Goal: Task Accomplishment & Management: Manage account settings

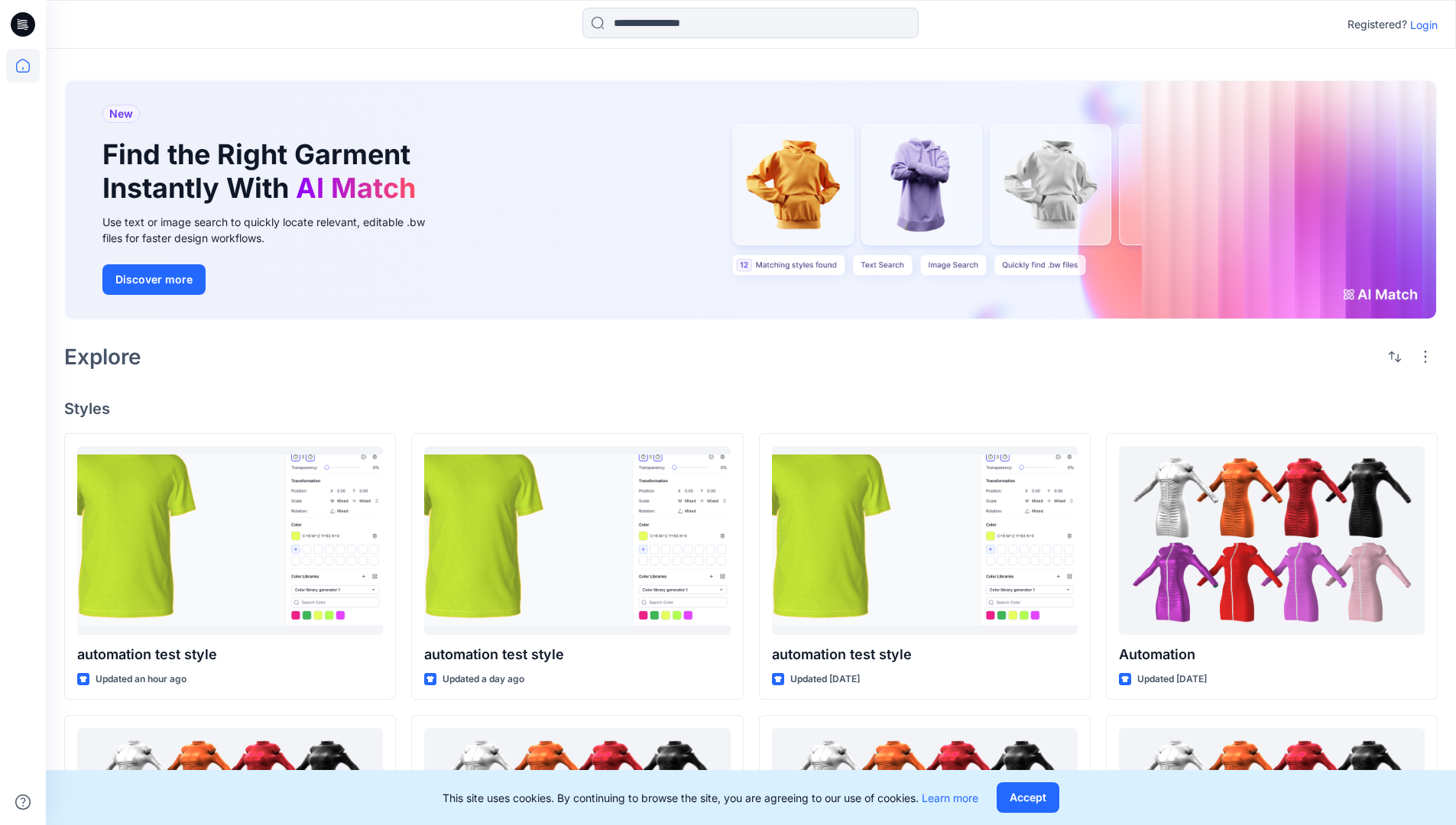
click at [1420, 25] on p "Login" at bounding box center [1424, 25] width 28 height 16
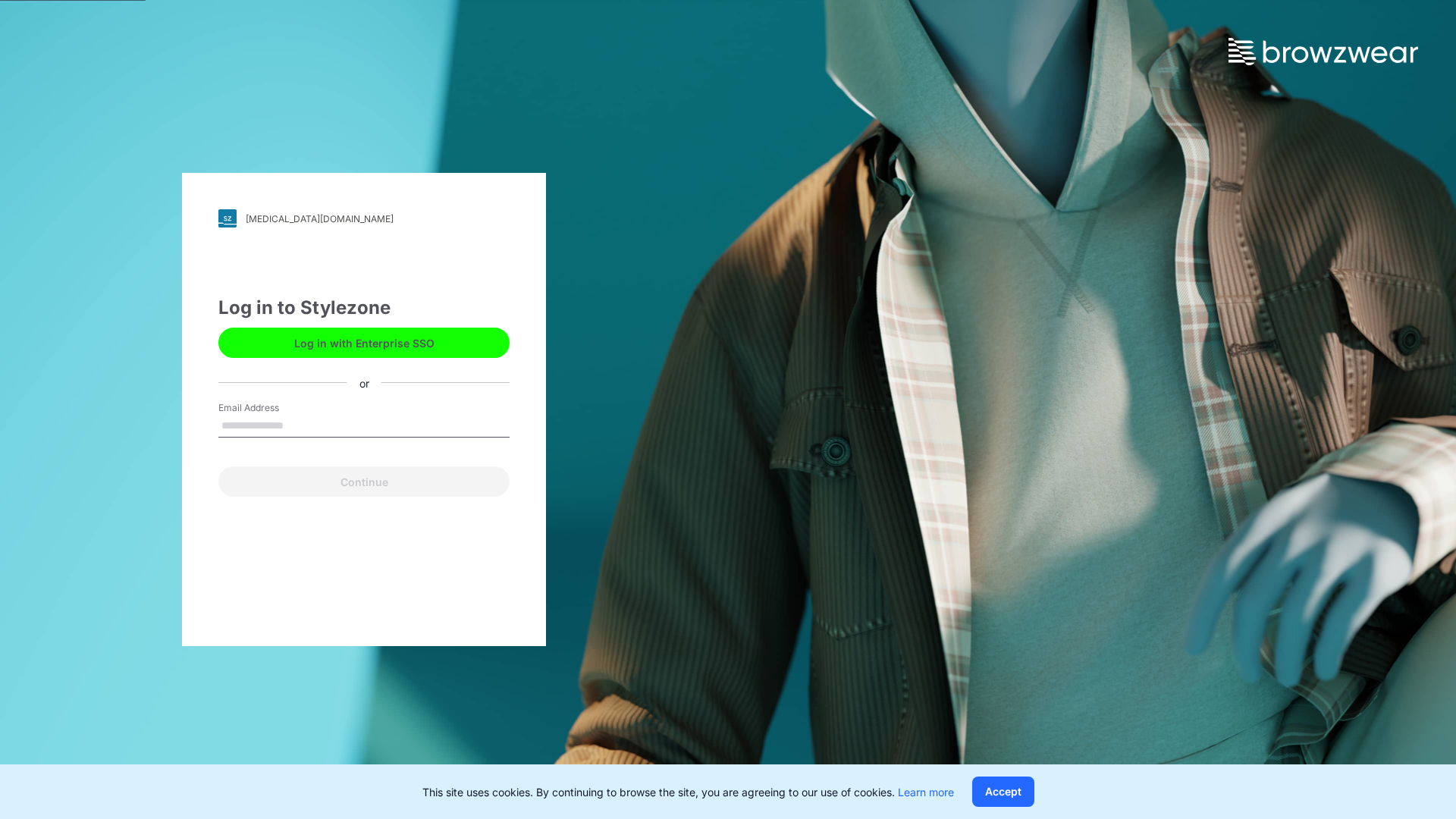
click at [299, 425] on input "Email Address" at bounding box center [364, 426] width 291 height 23
type input "**********"
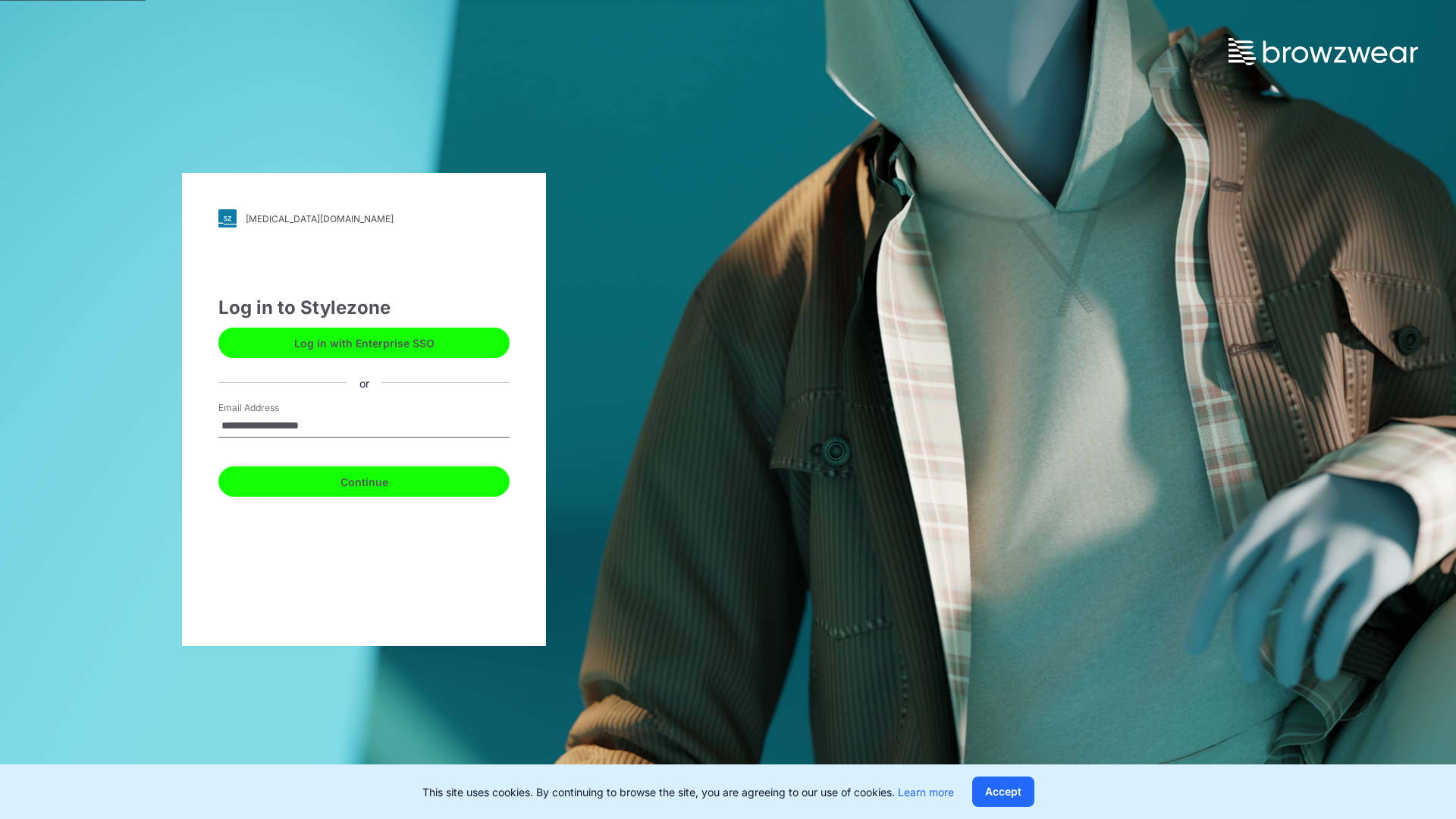
click at [381, 480] on button "Continue" at bounding box center [364, 481] width 291 height 30
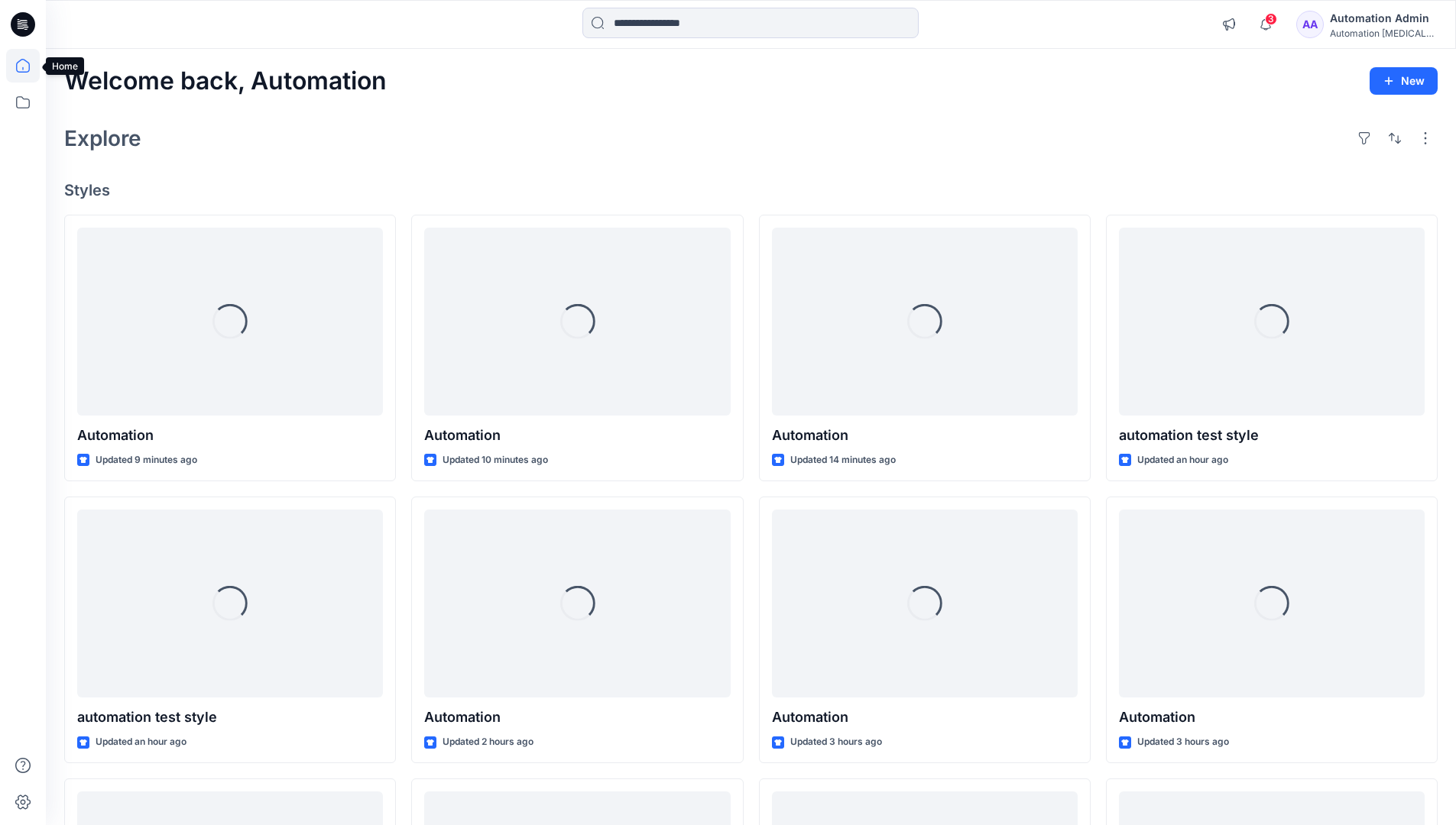
click at [29, 65] on icon at bounding box center [23, 65] width 14 height 14
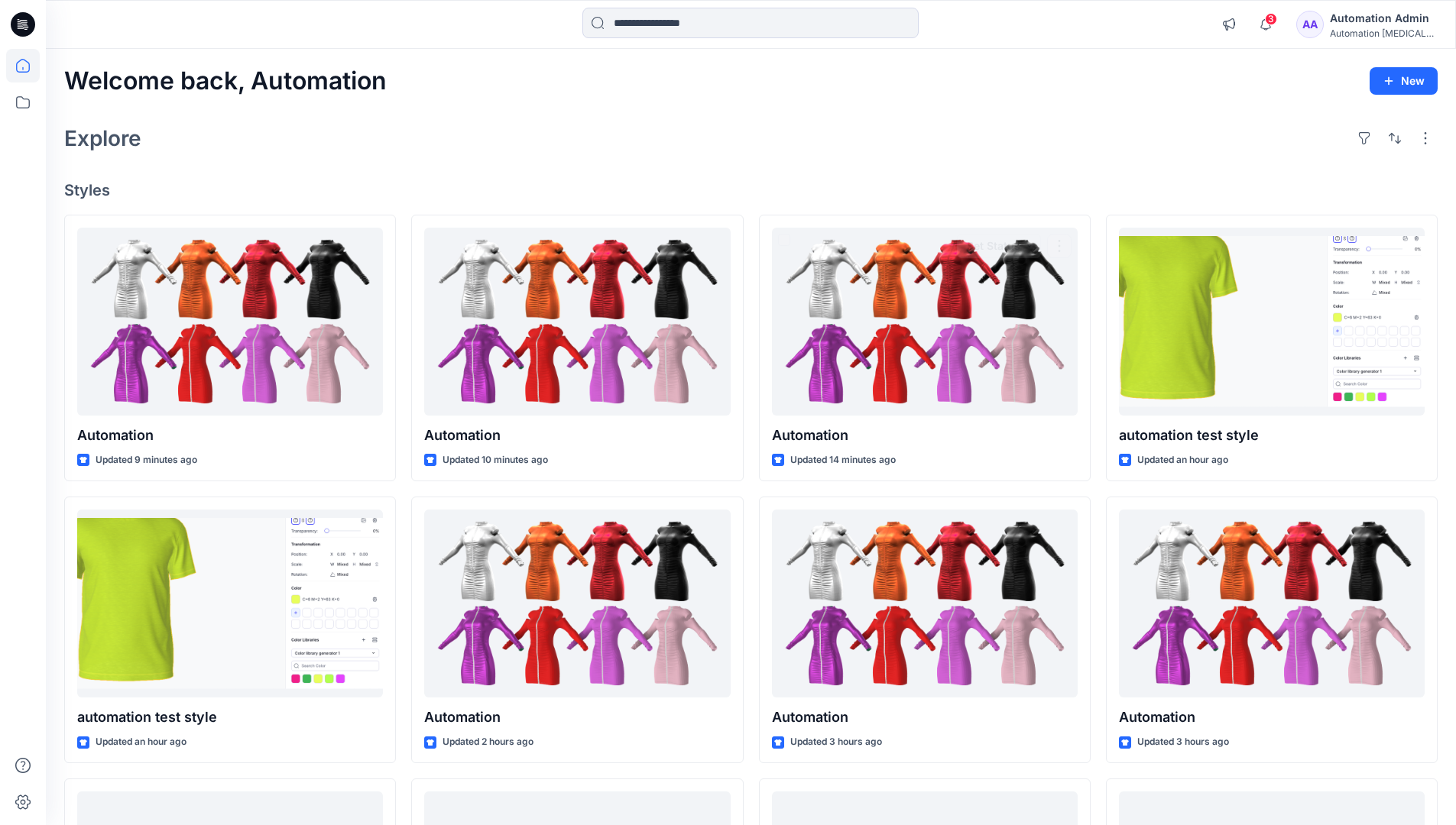
click at [1386, 17] on div "Automation Admin" at bounding box center [1383, 18] width 107 height 18
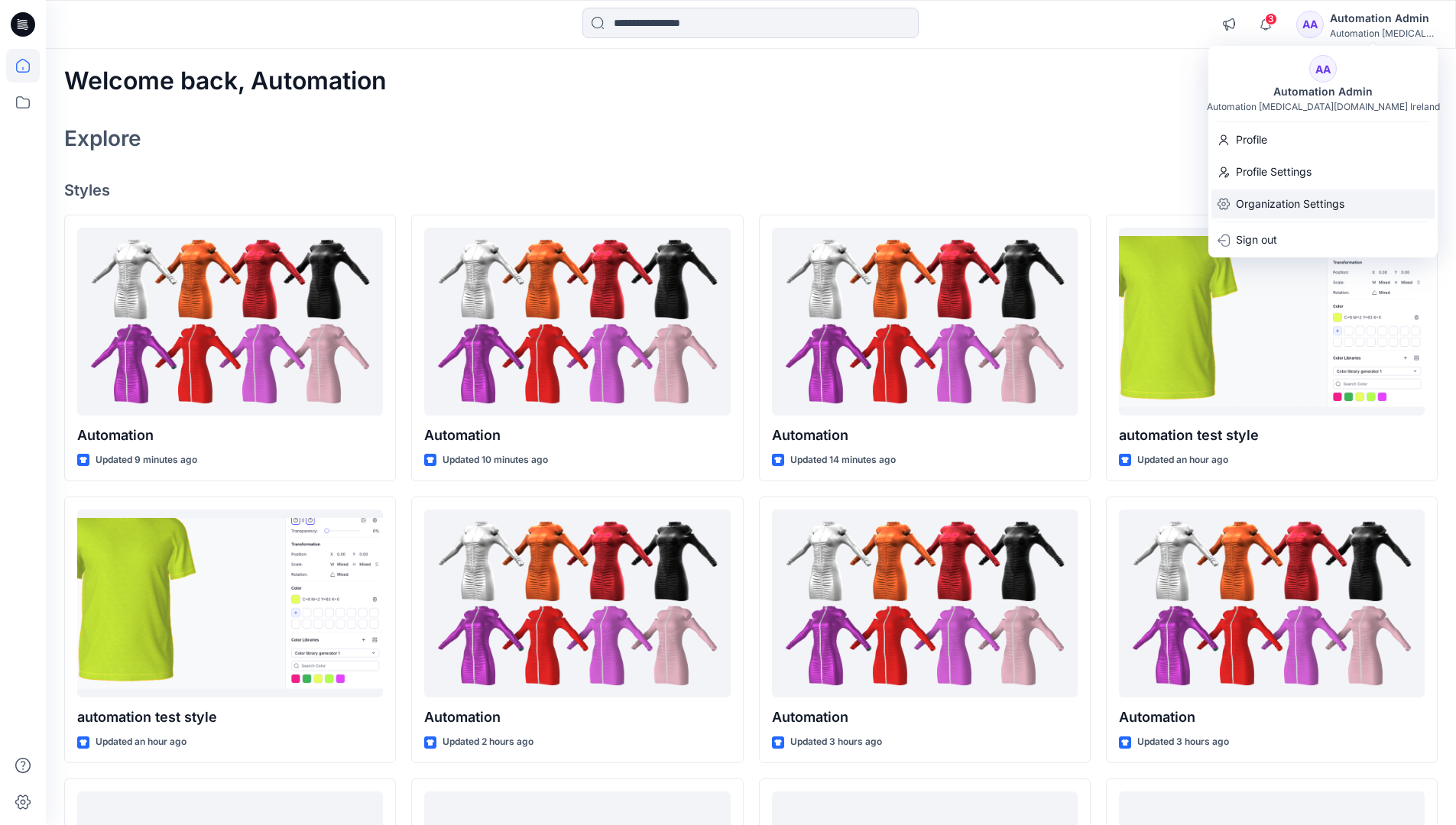
click at [1308, 204] on p "Organization Settings" at bounding box center [1290, 204] width 109 height 29
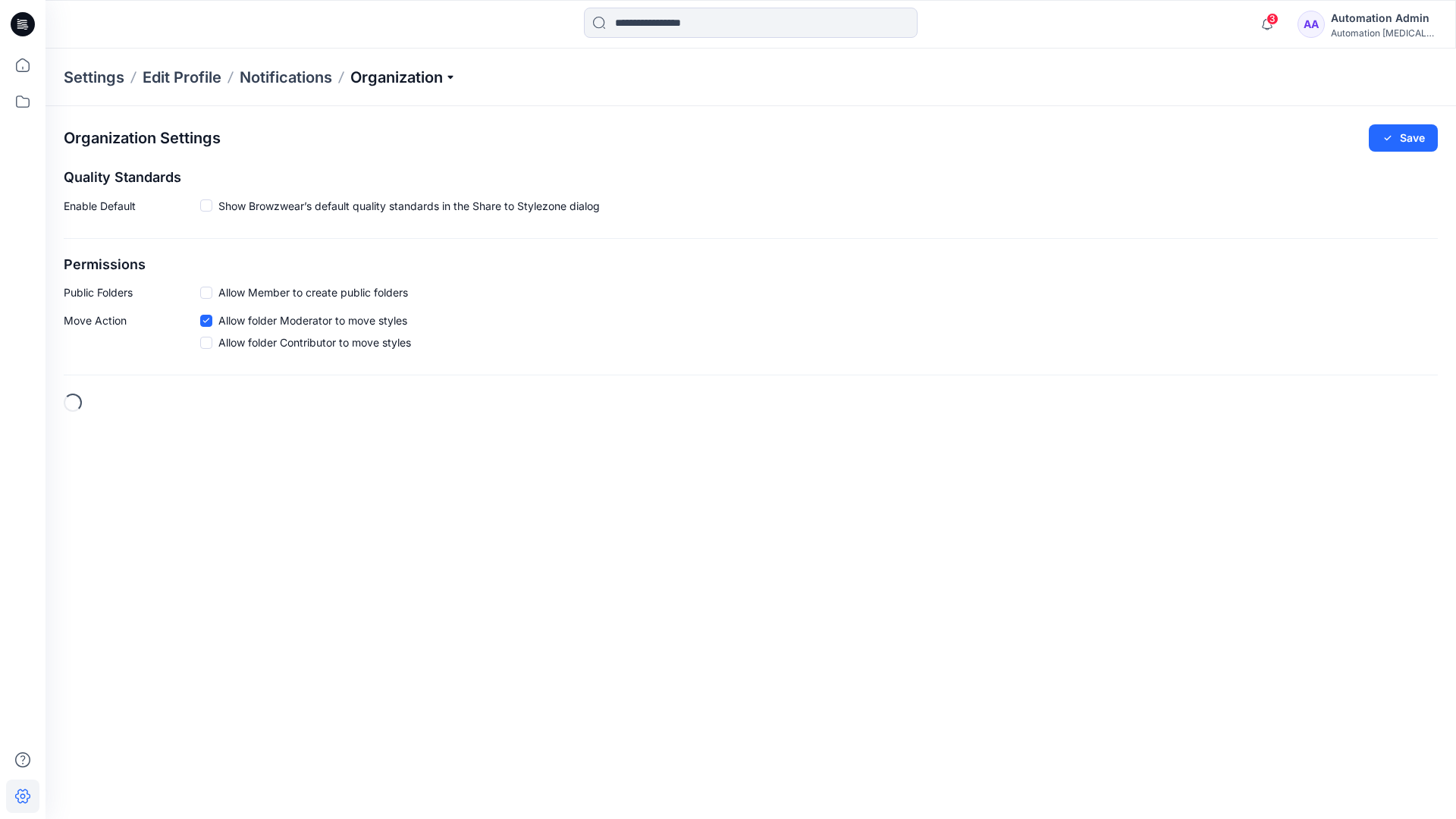
click at [454, 75] on p "Organization" at bounding box center [403, 77] width 106 height 21
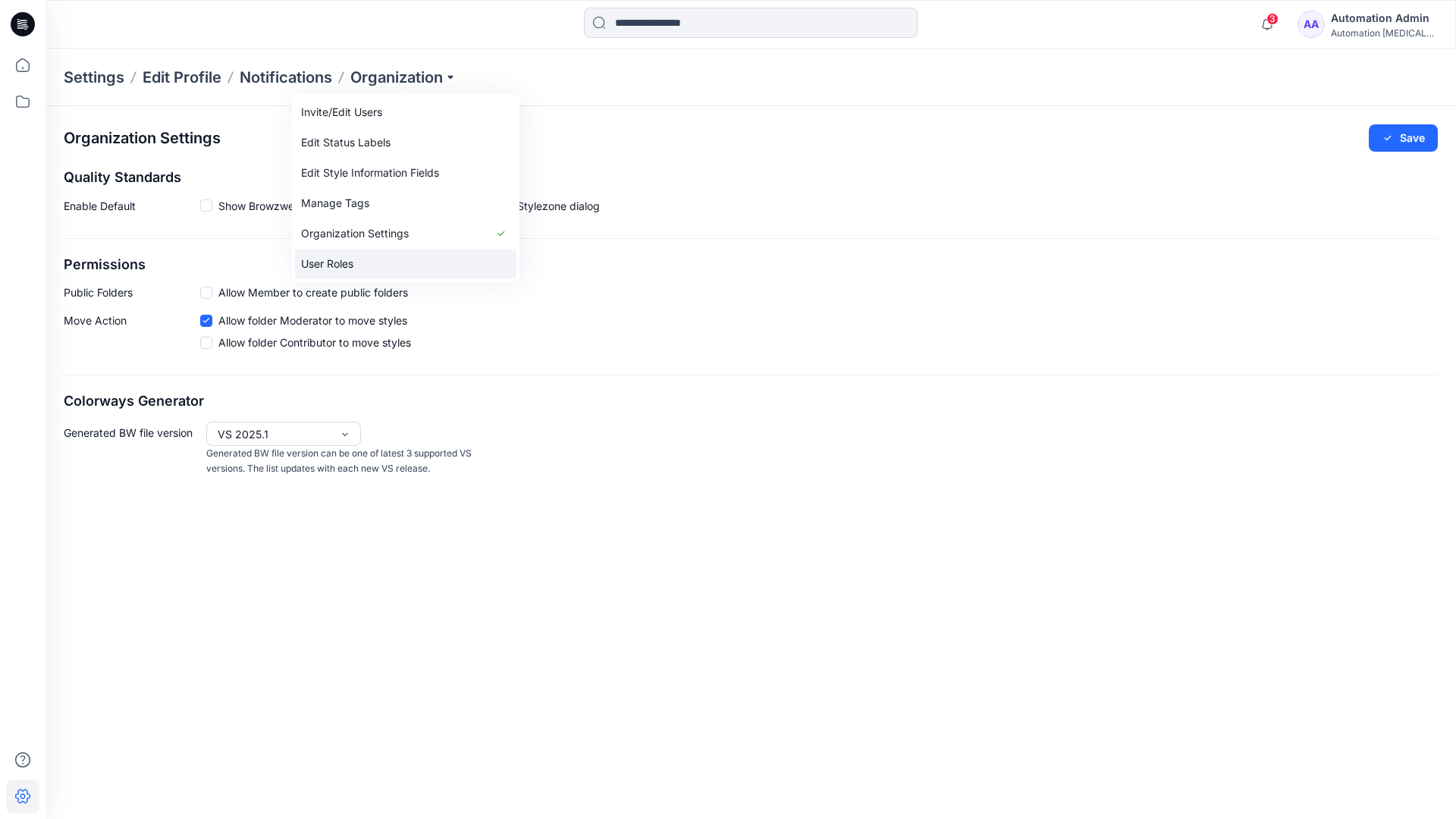
click at [359, 261] on link "User Roles" at bounding box center [406, 264] width 222 height 30
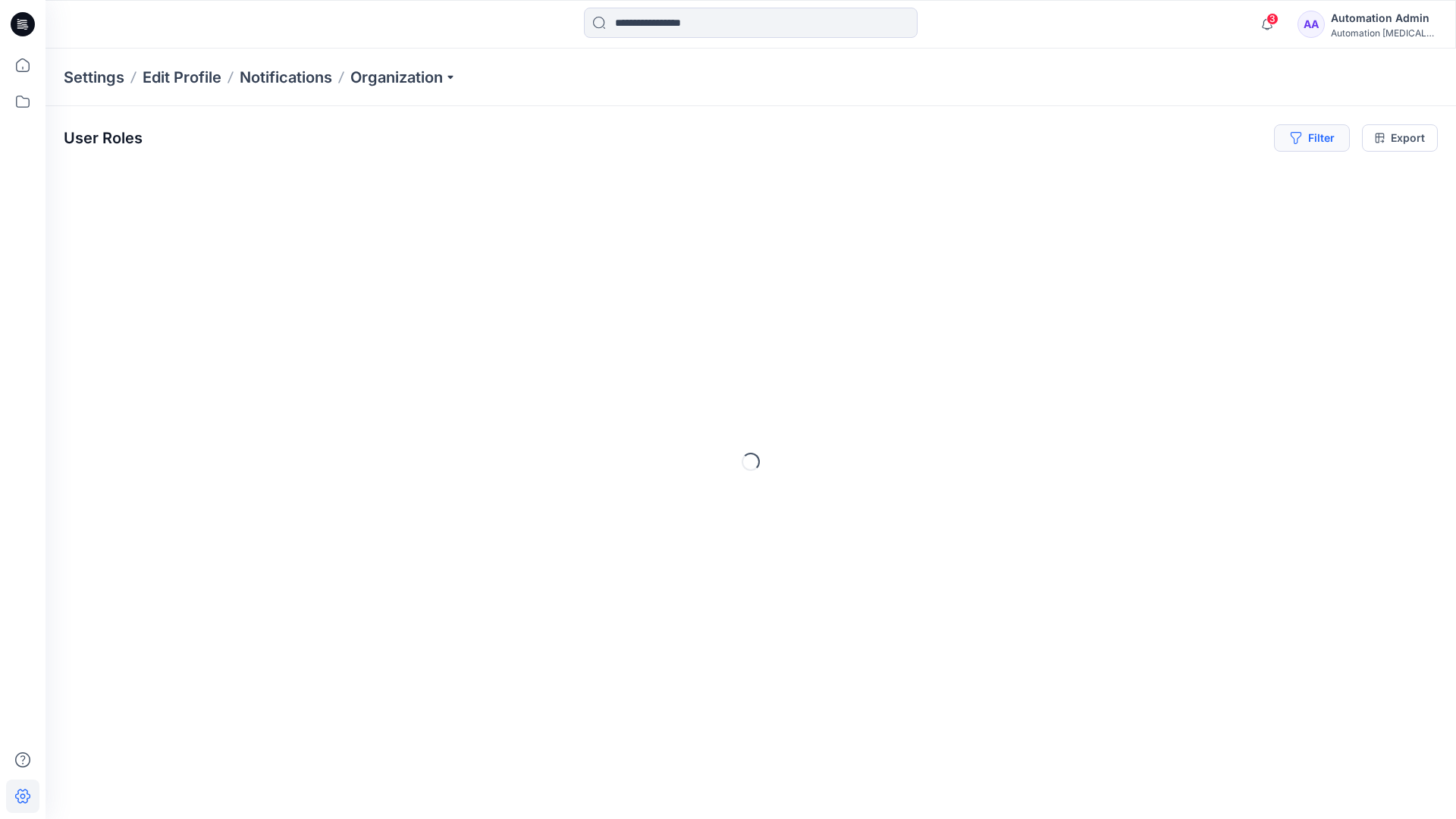
click at [1318, 143] on button "Filter" at bounding box center [1312, 138] width 75 height 28
click at [1218, 177] on div at bounding box center [1257, 178] width 157 height 19
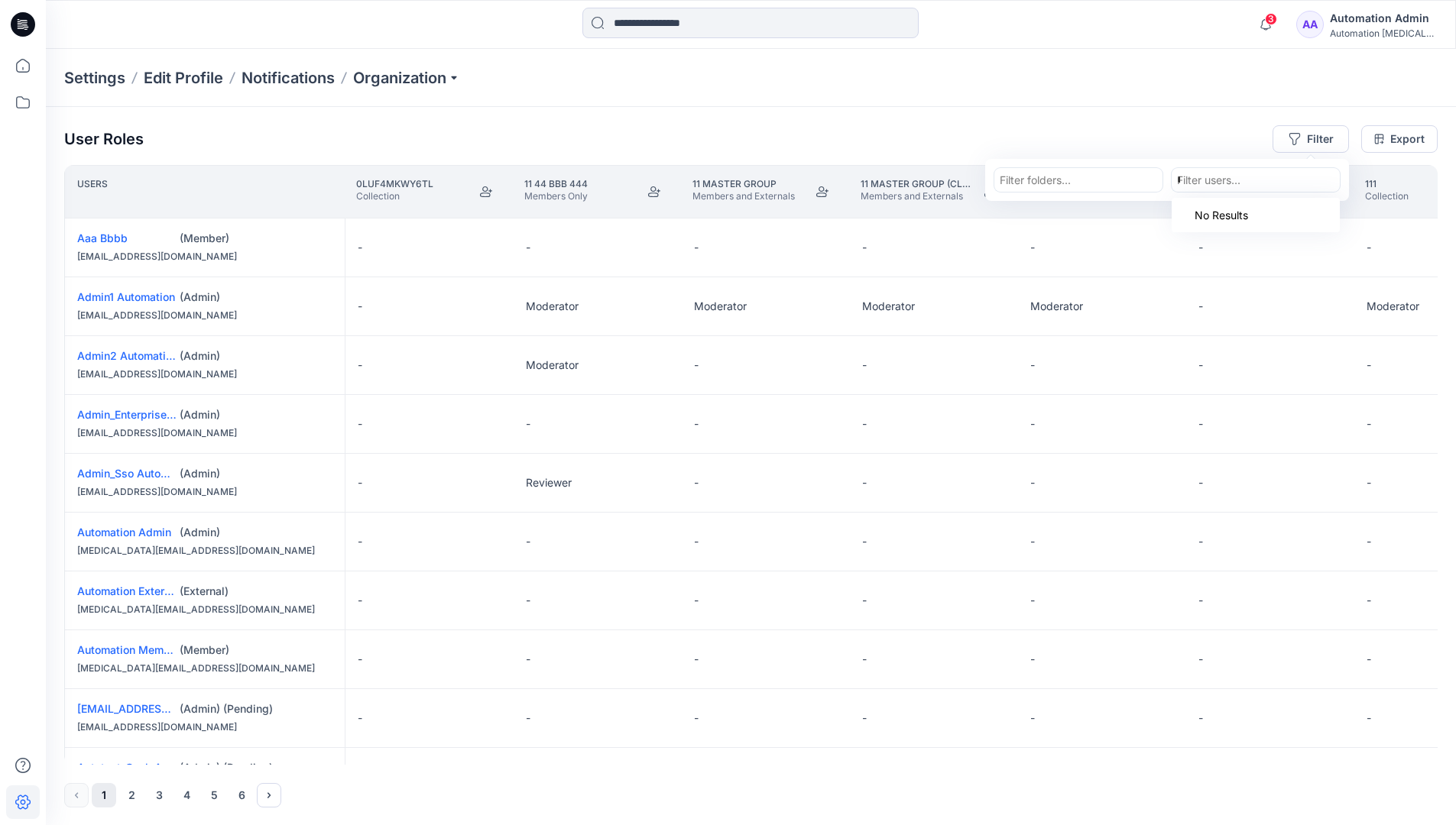
type input "**********"
click at [1231, 213] on p "Automation Member" at bounding box center [1258, 218] width 102 height 20
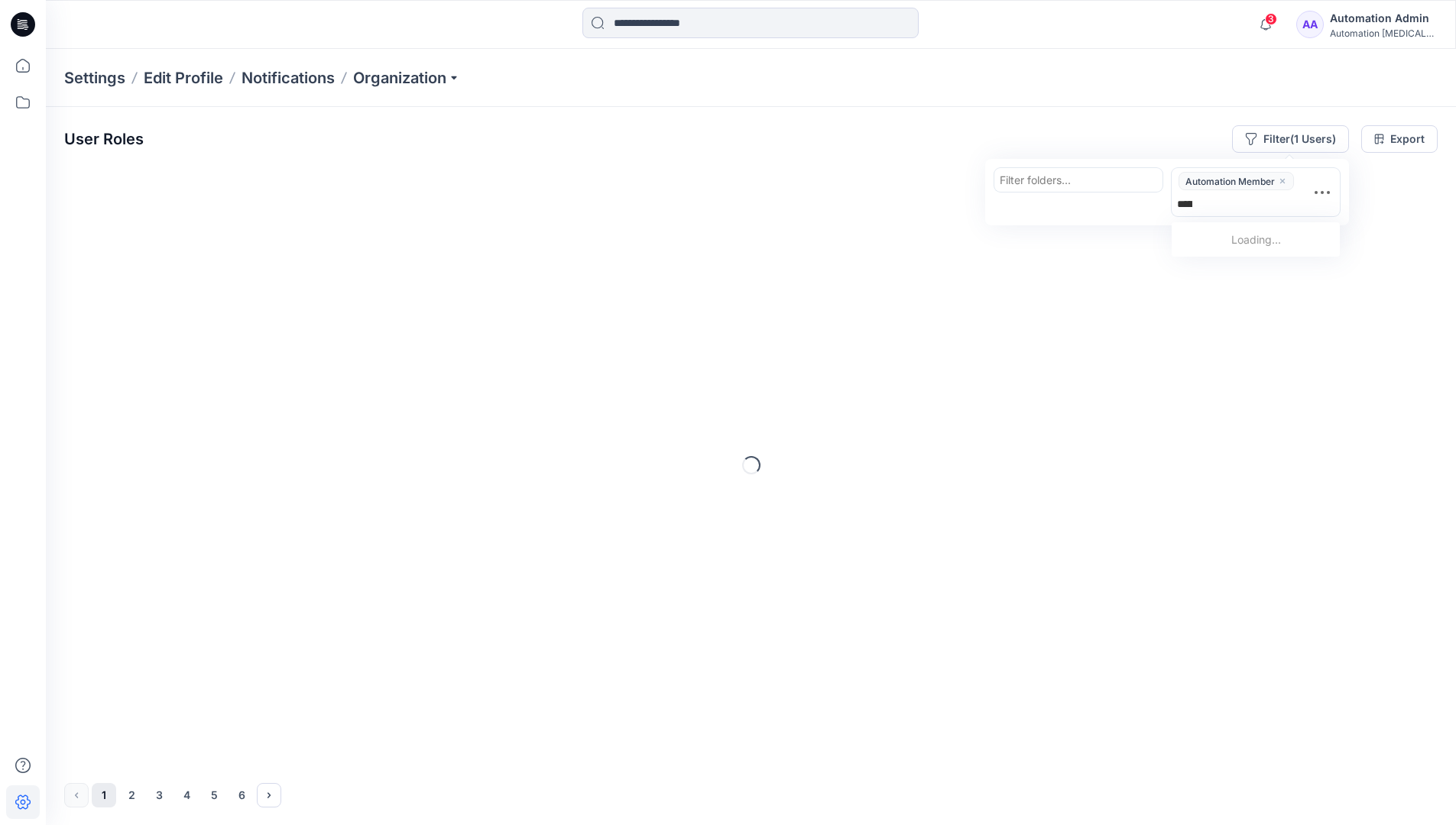
type input "**********"
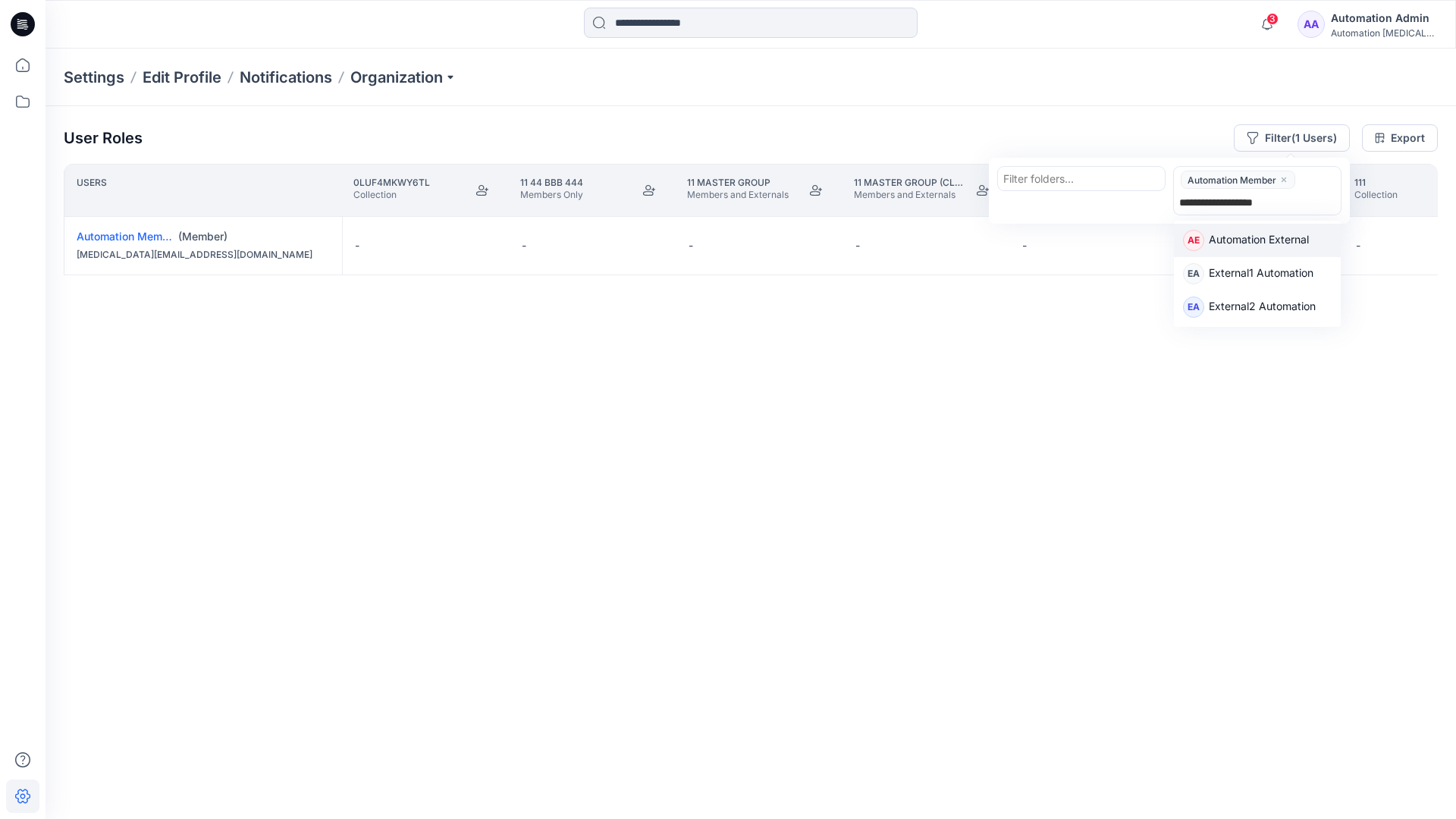
click at [1303, 239] on p "Automation External" at bounding box center [1259, 241] width 100 height 19
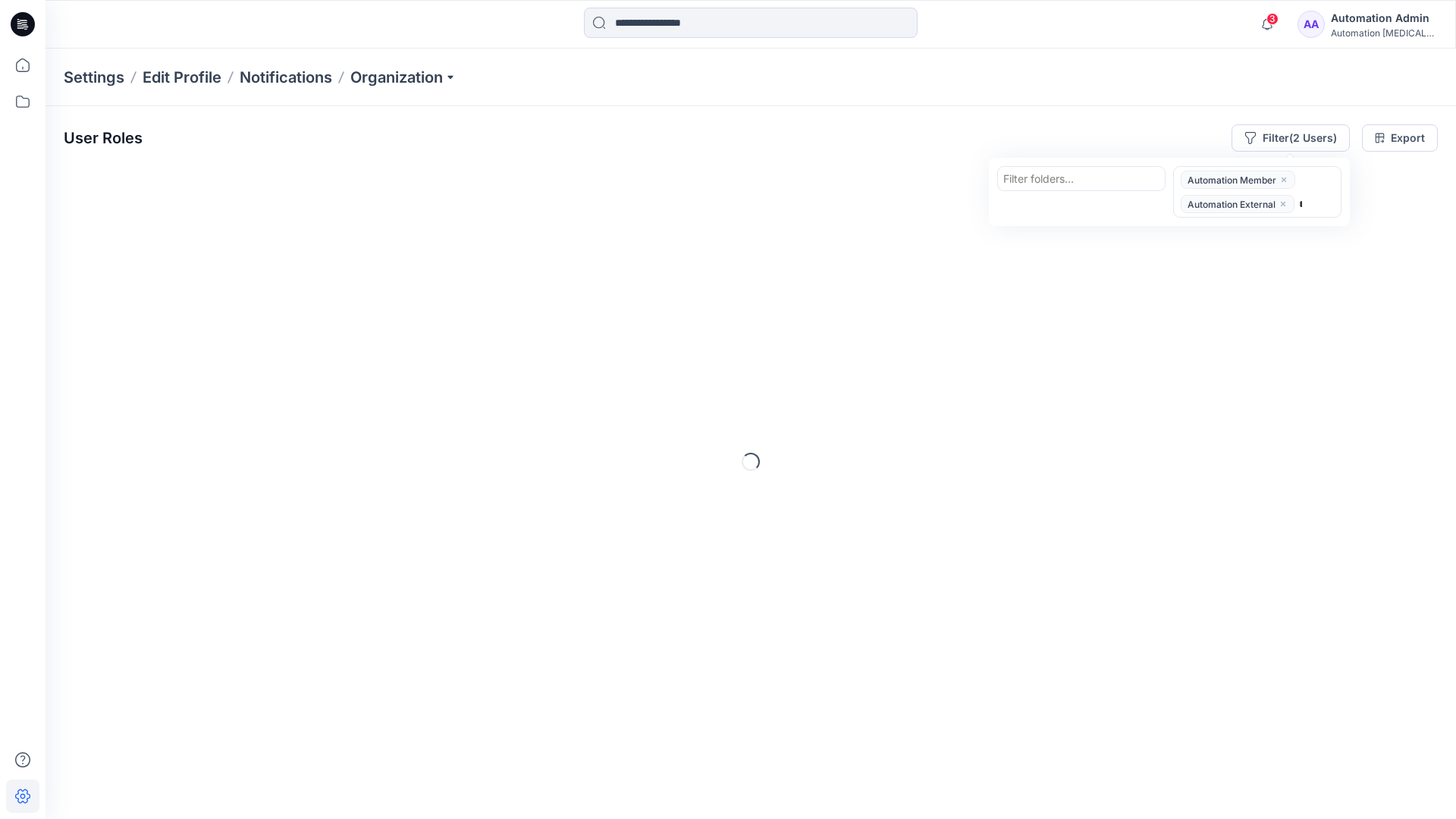
type input "*****"
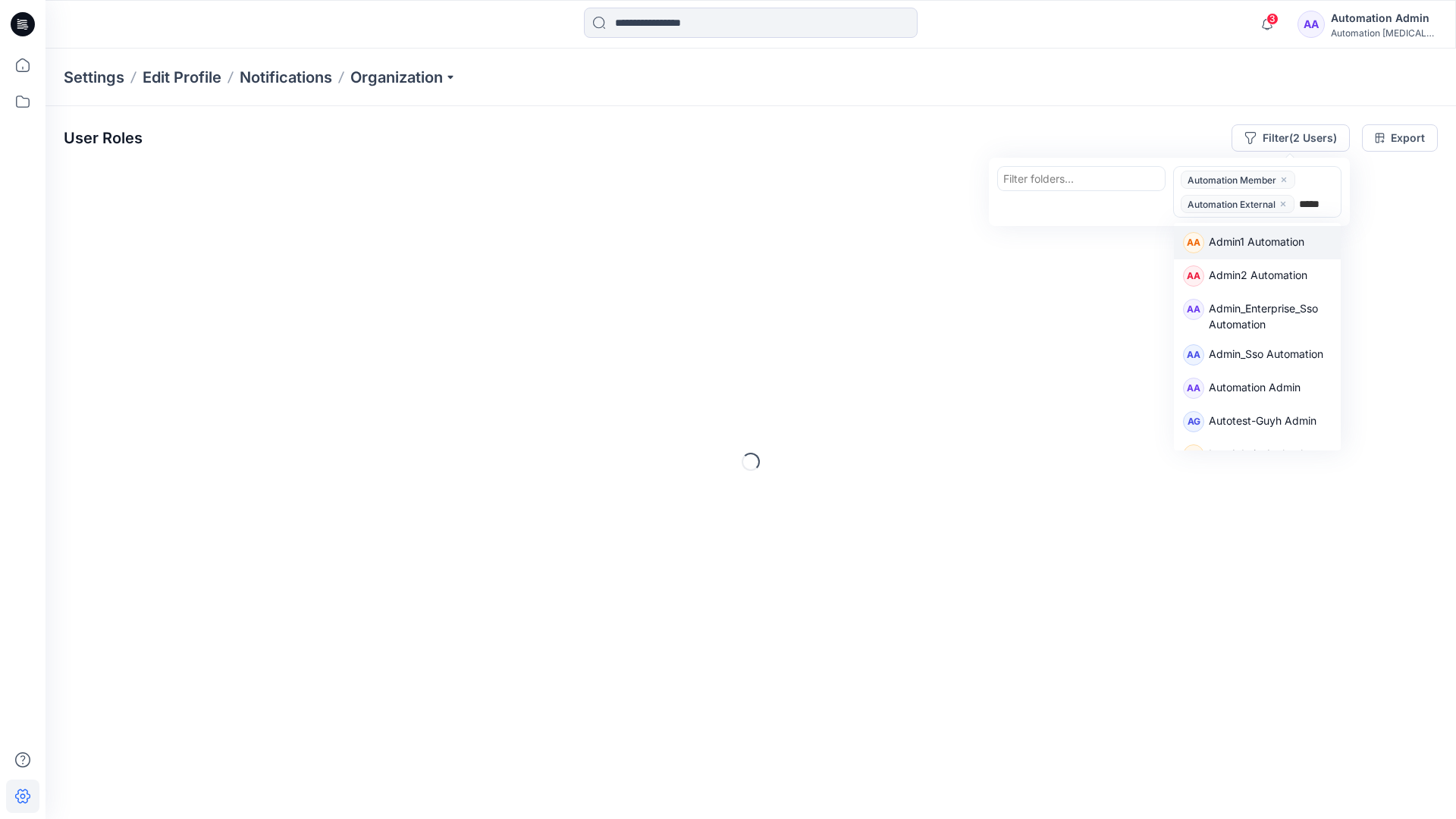
click at [1303, 227] on div "AA Admin1 Automation" at bounding box center [1258, 242] width 167 height 33
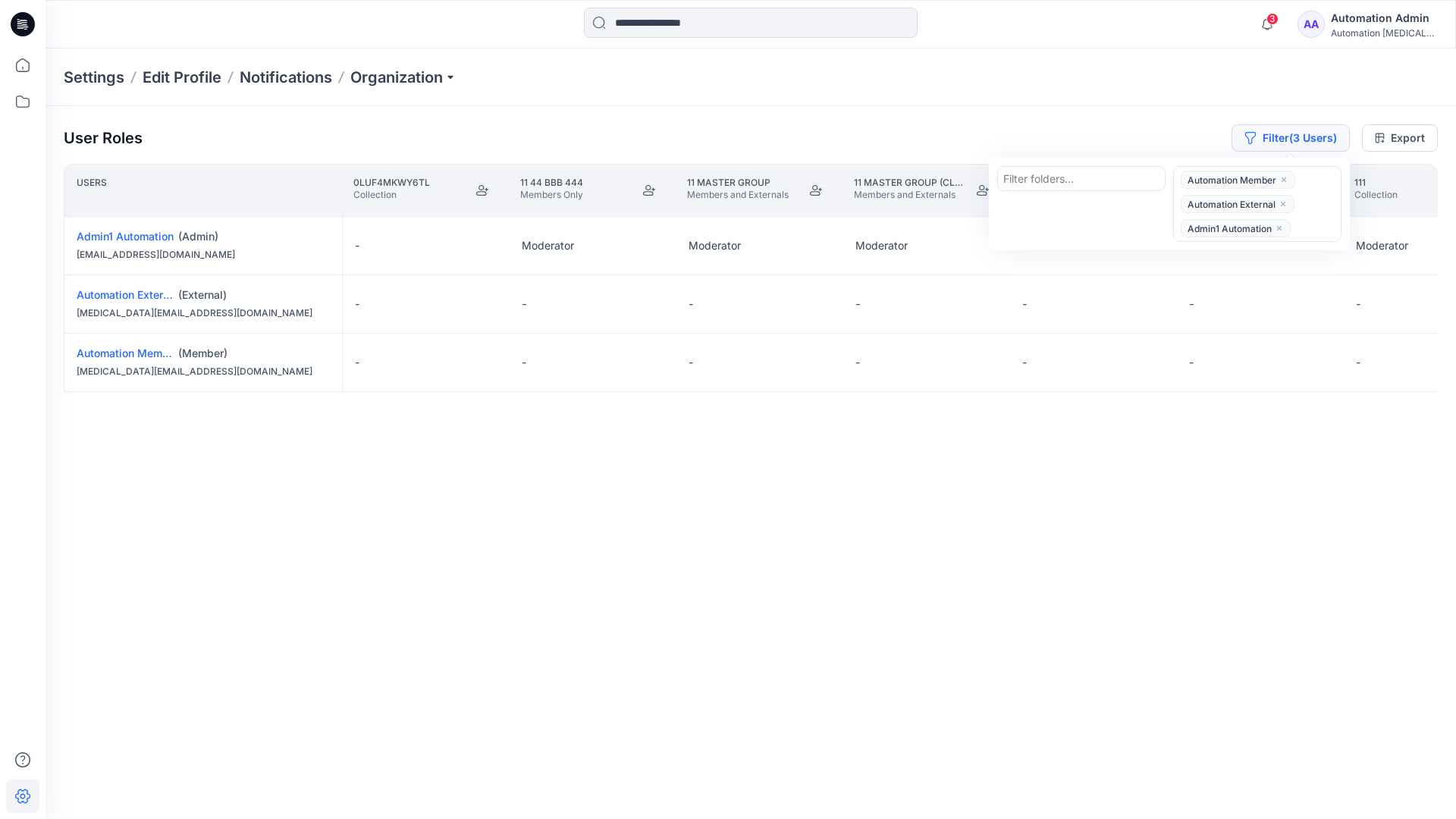
click at [1269, 131] on button "Filter (3 Users)" at bounding box center [1291, 138] width 118 height 28
click at [1290, 142] on button "Filter (3 Users)" at bounding box center [1291, 138] width 118 height 28
click at [1284, 200] on icon "close" at bounding box center [1283, 204] width 9 height 9
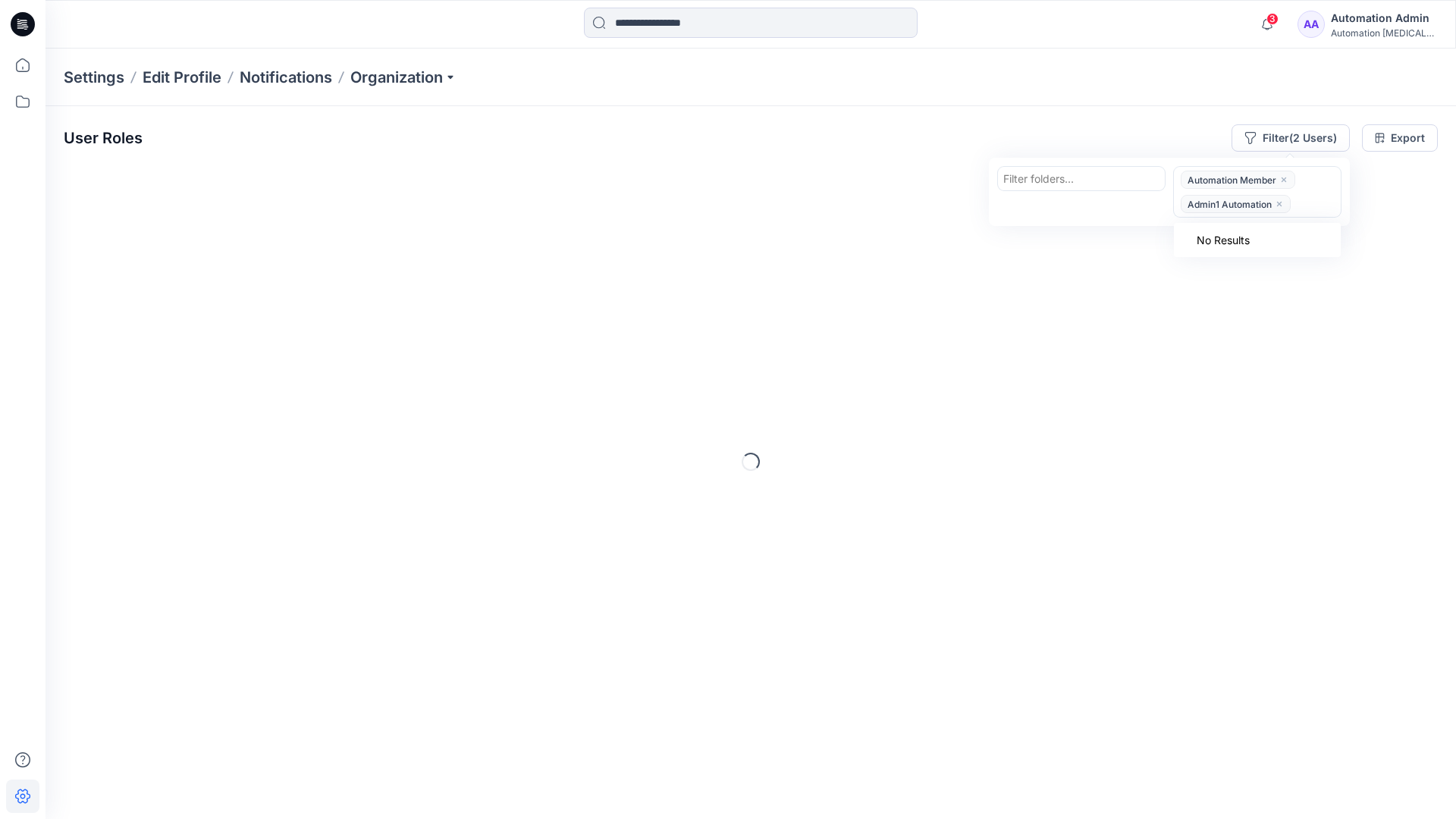
click at [1281, 201] on icon "close" at bounding box center [1279, 204] width 9 height 9
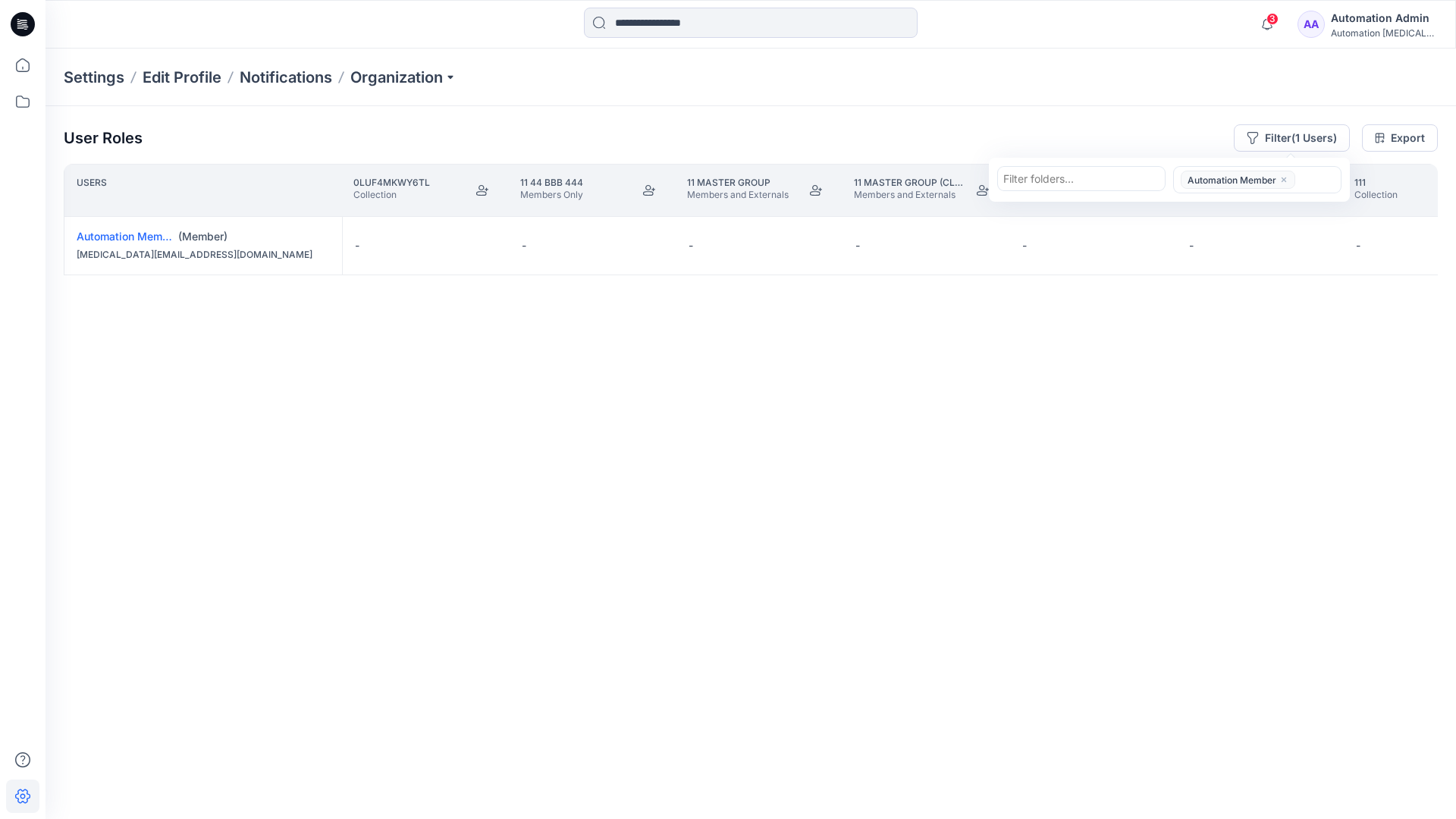
click at [1284, 177] on icon "close" at bounding box center [1283, 179] width 9 height 9
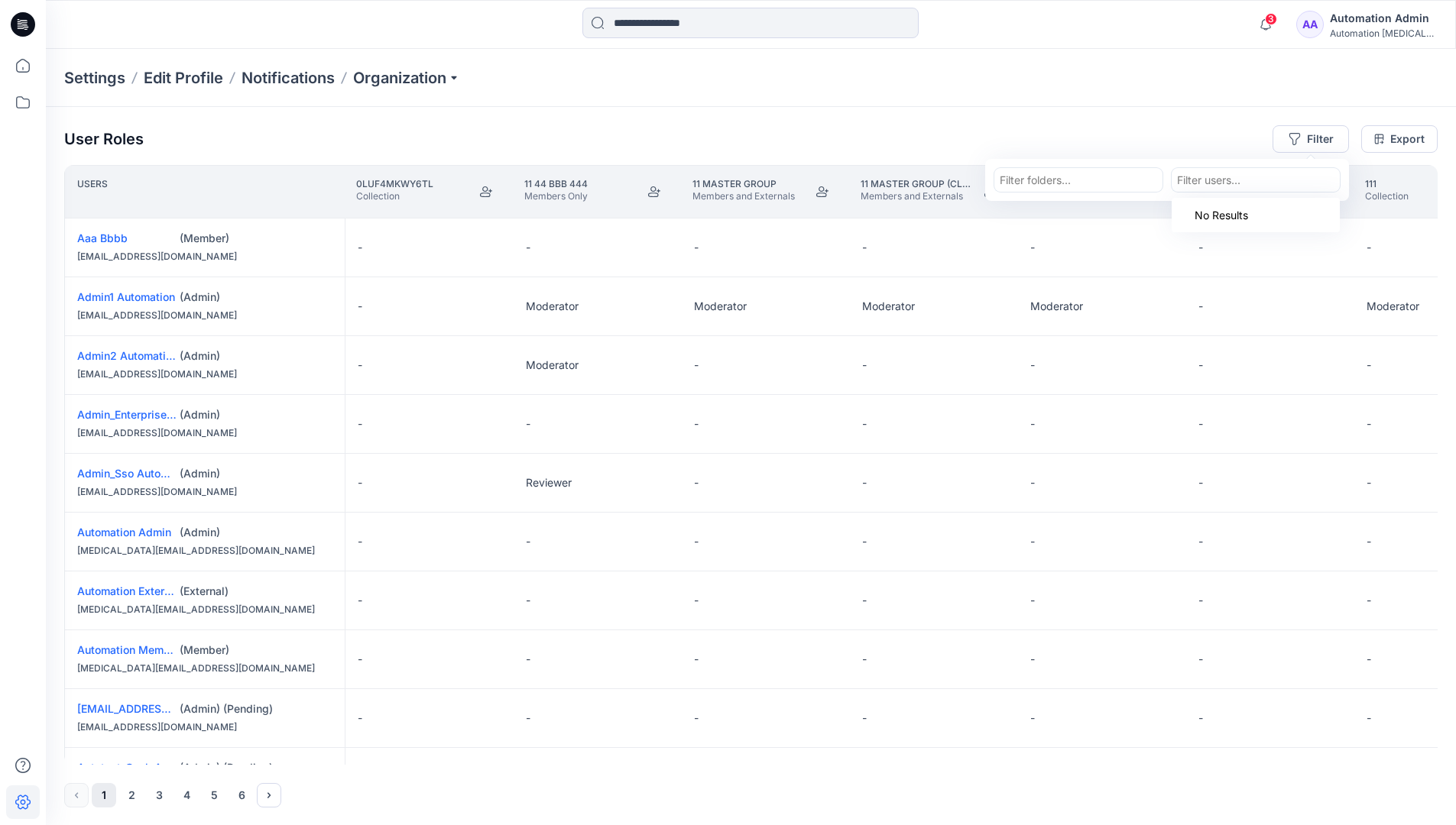
click at [1095, 122] on div "User Roles Filter Filter folders... option Automation Member, deselected. Use U…" at bounding box center [751, 466] width 1410 height 719
click at [1395, 19] on div "Automation Admin" at bounding box center [1383, 18] width 107 height 18
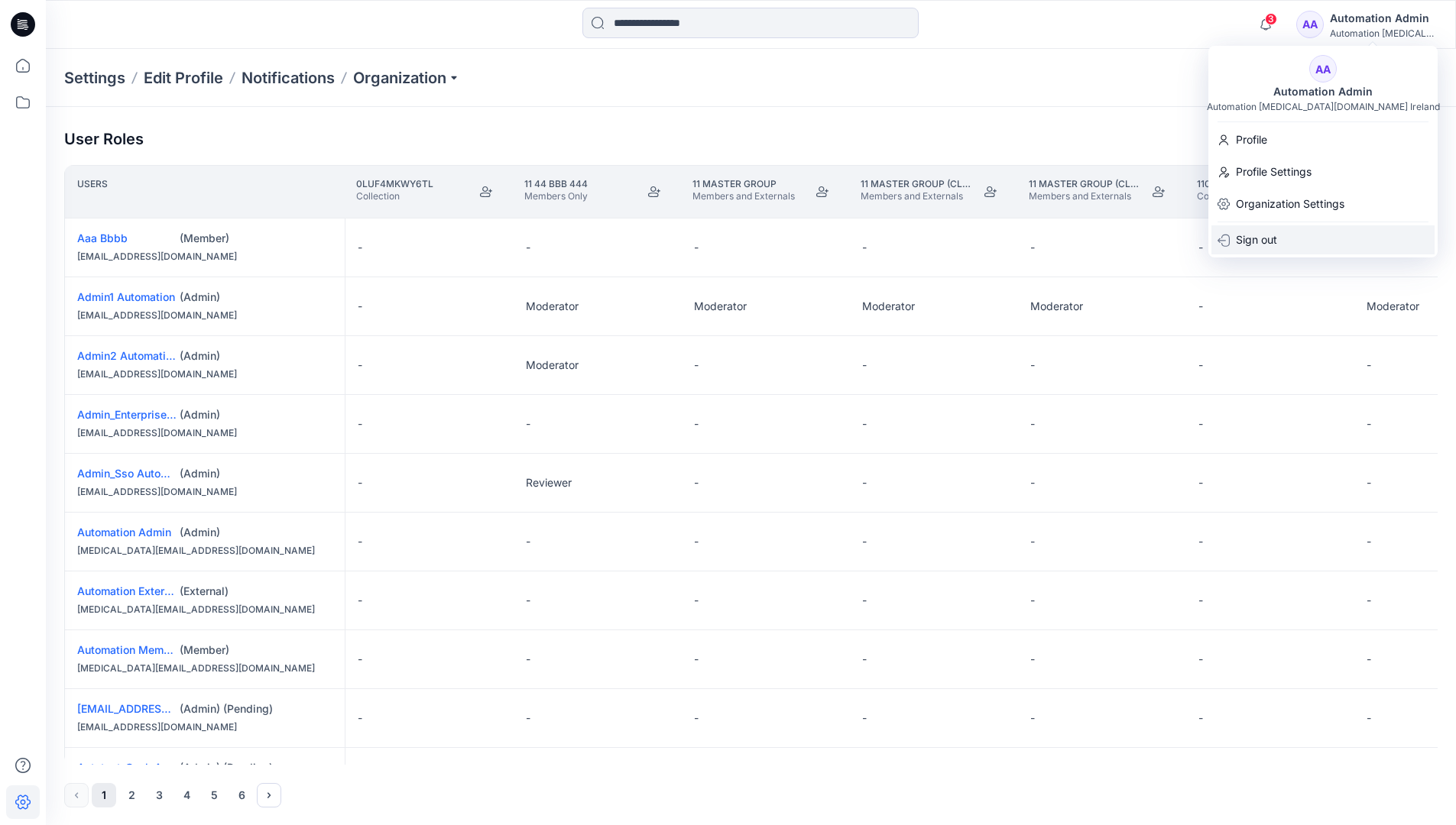
click at [1306, 234] on div "Sign out" at bounding box center [1323, 240] width 223 height 29
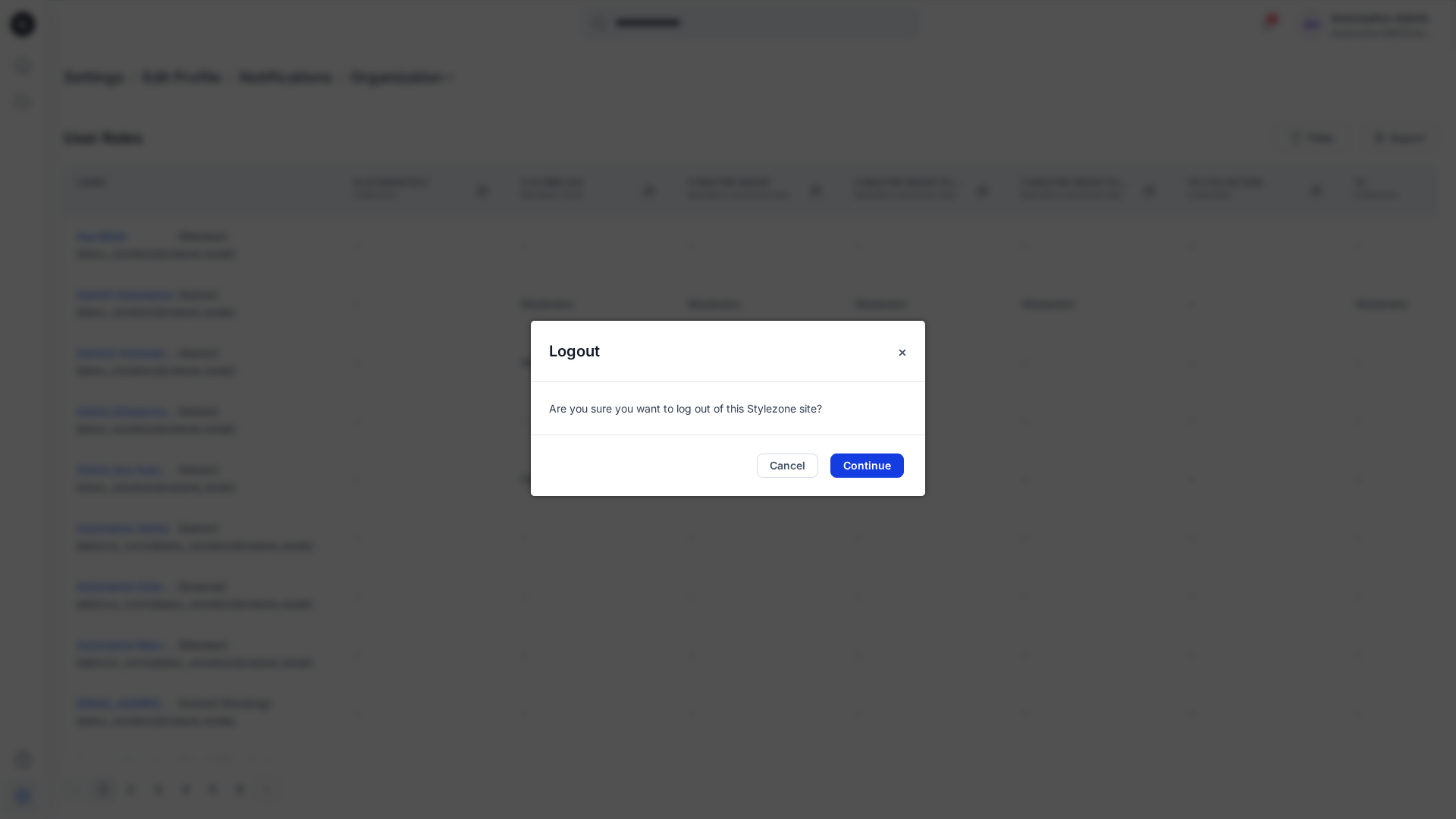
click at [864, 461] on button "Continue" at bounding box center [867, 466] width 74 height 24
